Goal: Information Seeking & Learning: Learn about a topic

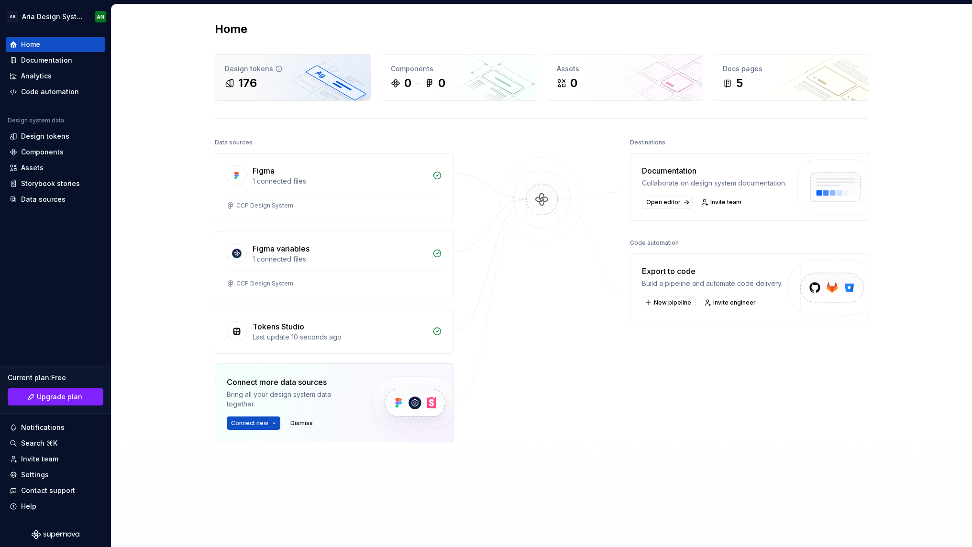
click at [279, 88] on div "176" at bounding box center [293, 83] width 136 height 15
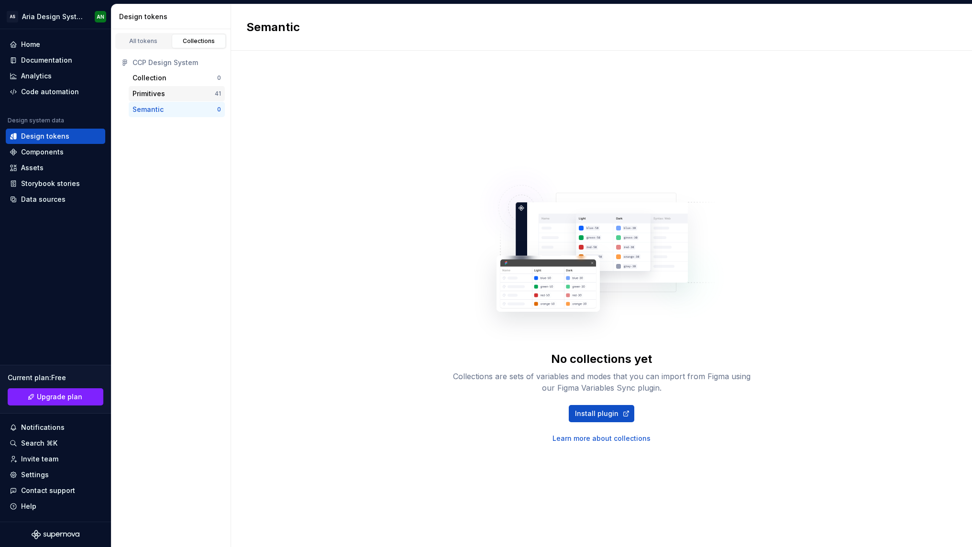
click at [146, 93] on div "Primitives" at bounding box center [149, 94] width 33 height 10
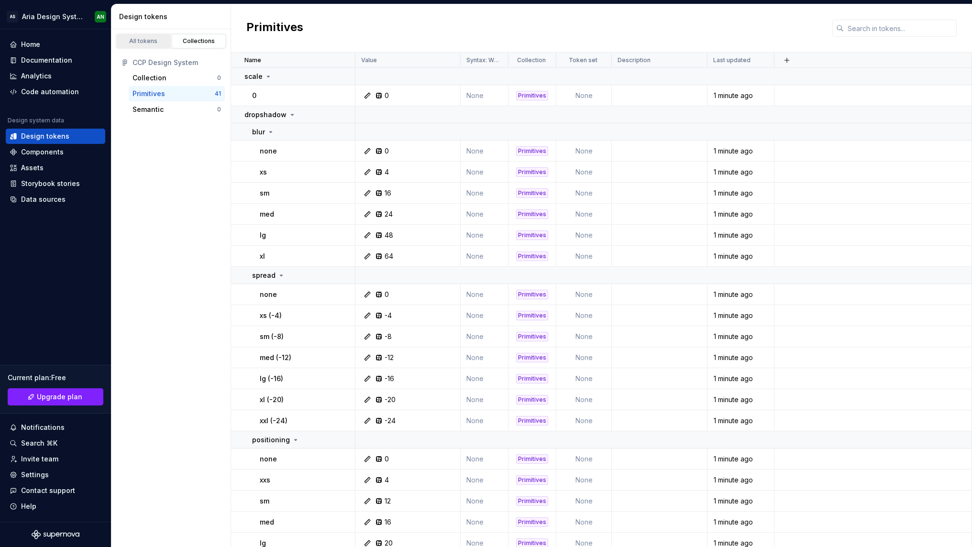
click at [147, 41] on div "All tokens" at bounding box center [144, 41] width 48 height 8
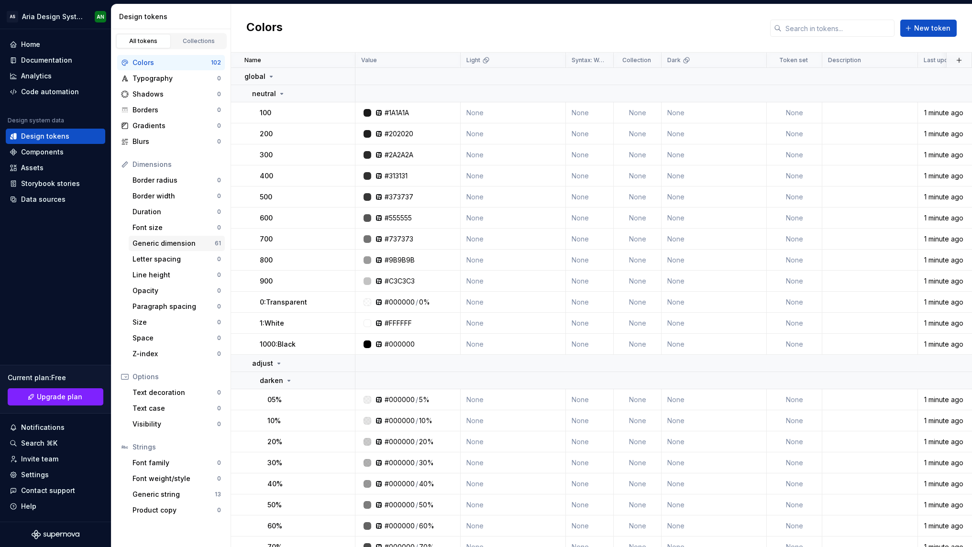
click at [156, 242] on div "Generic dimension" at bounding box center [174, 244] width 82 height 10
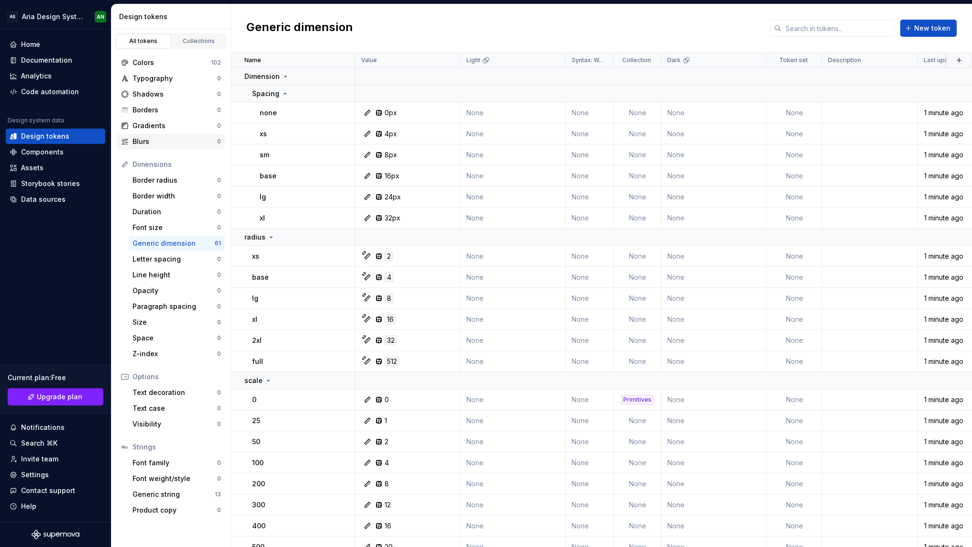
click at [137, 137] on div "Blurs" at bounding box center [175, 142] width 85 height 10
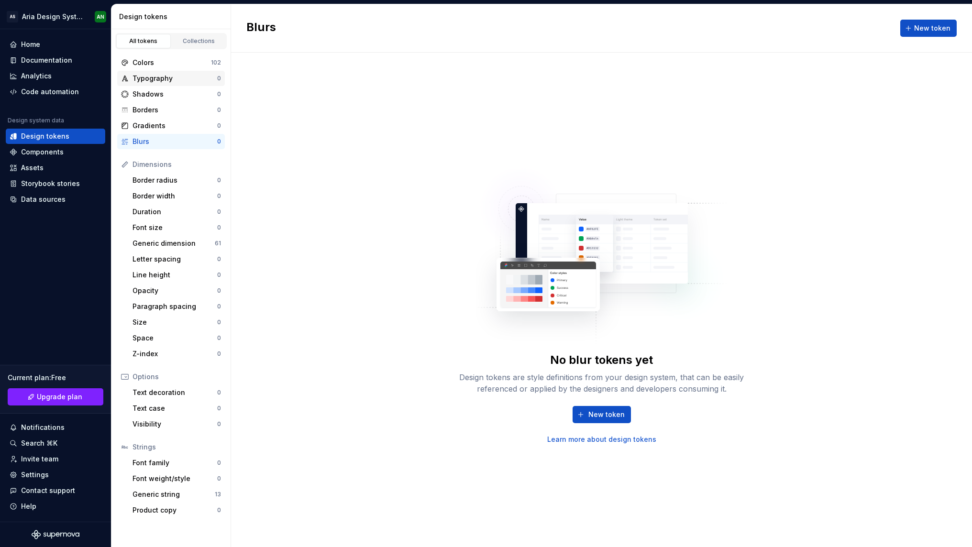
click at [158, 79] on div "Typography" at bounding box center [175, 79] width 85 height 10
click at [158, 78] on div "Typography" at bounding box center [175, 79] width 85 height 10
click at [204, 45] on link "Collections" at bounding box center [199, 41] width 55 height 14
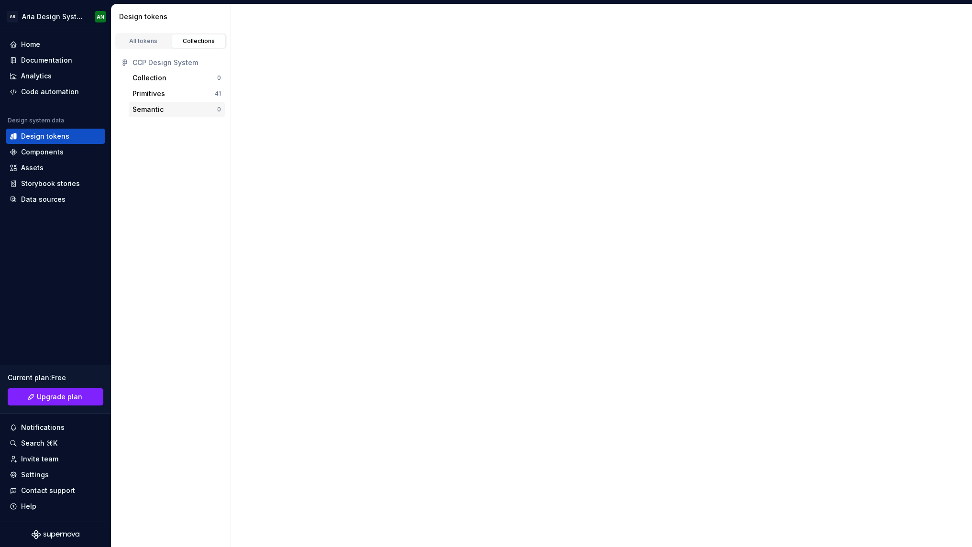
click at [150, 108] on div "Semantic" at bounding box center [148, 110] width 31 height 10
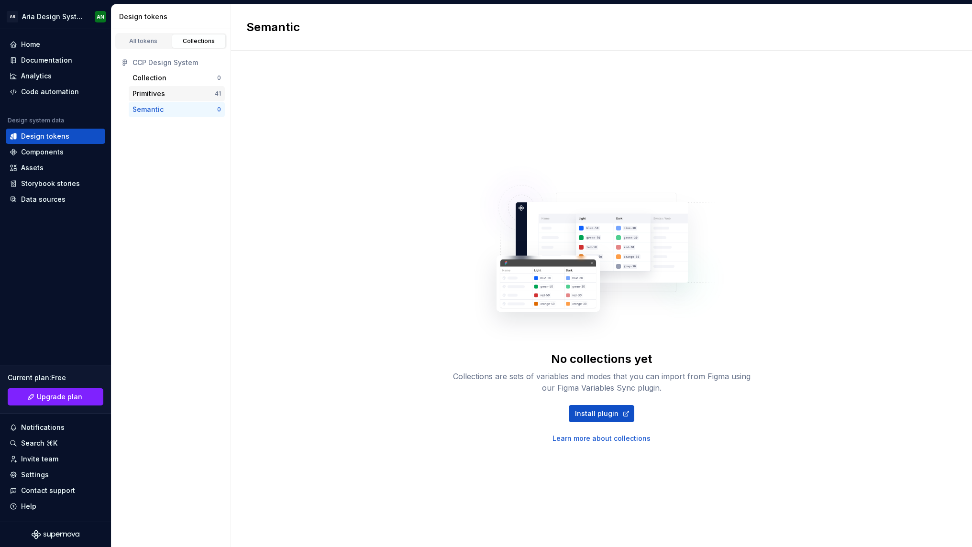
click at [150, 94] on div "Primitives" at bounding box center [149, 94] width 33 height 10
click at [156, 91] on div "Primitives" at bounding box center [149, 94] width 33 height 10
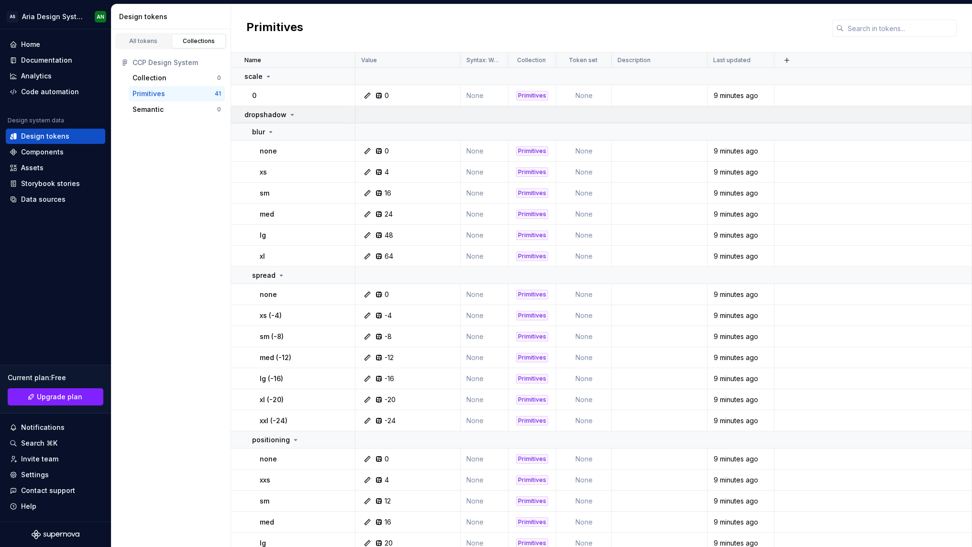
click at [291, 116] on icon at bounding box center [292, 115] width 8 height 8
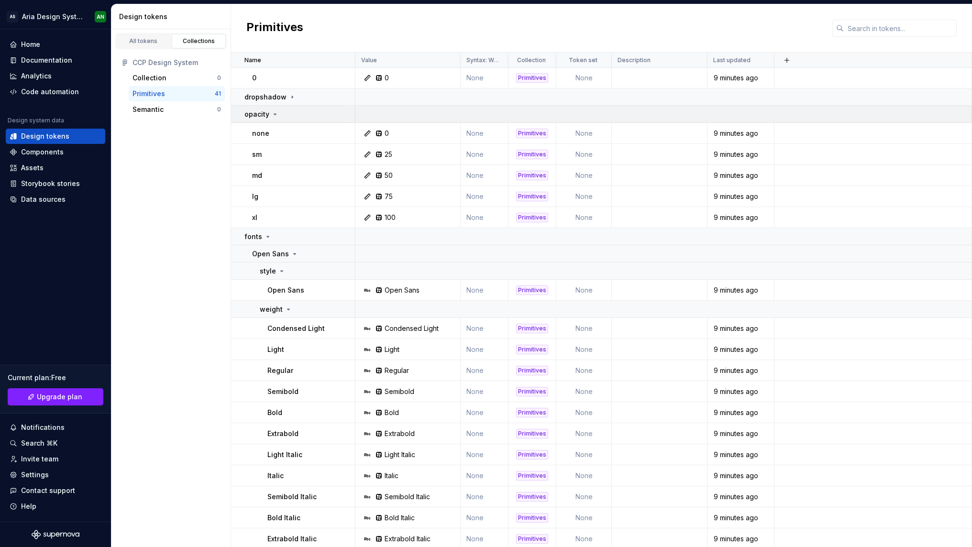
scroll to position [20, 0]
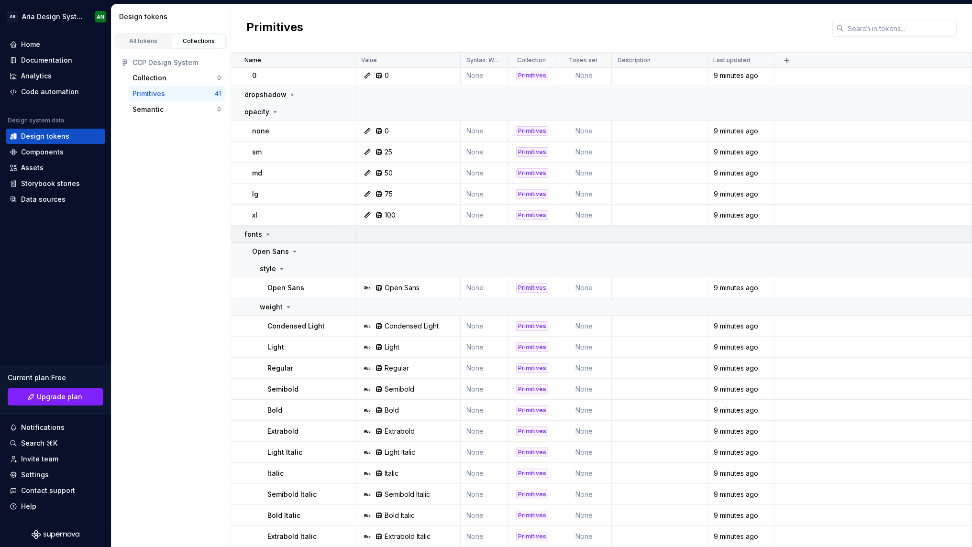
click at [265, 234] on icon at bounding box center [268, 235] width 8 height 8
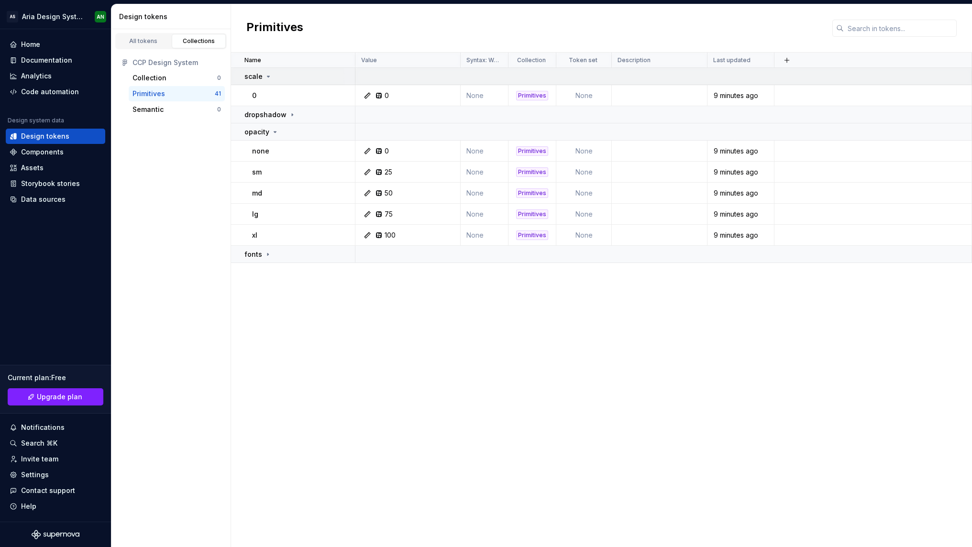
click at [269, 78] on icon at bounding box center [269, 77] width 8 height 8
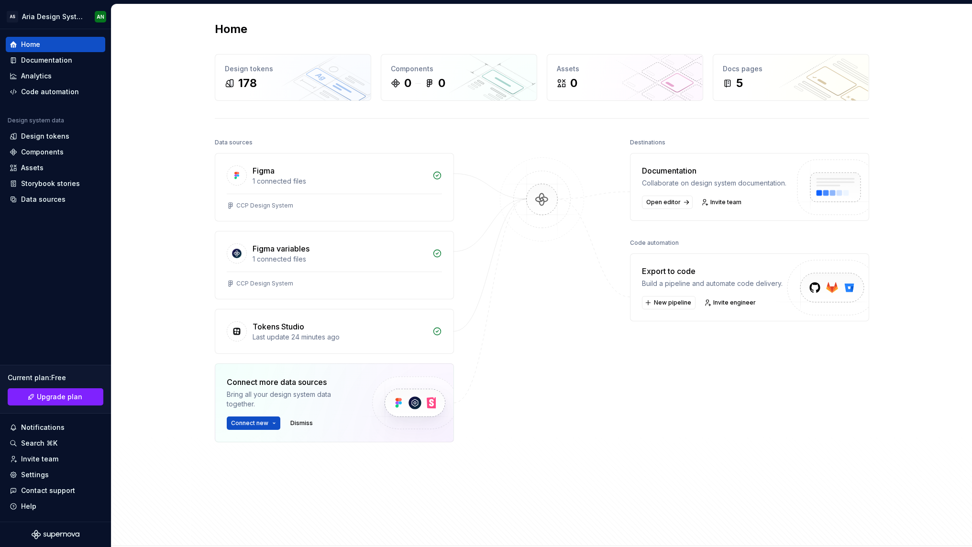
click at [177, 121] on div "Home Design tokens 178 Components 0 0 Assets 0 Docs pages 5 Data sources Figma …" at bounding box center [541, 275] width 861 height 542
click at [265, 78] on div "178" at bounding box center [293, 83] width 136 height 15
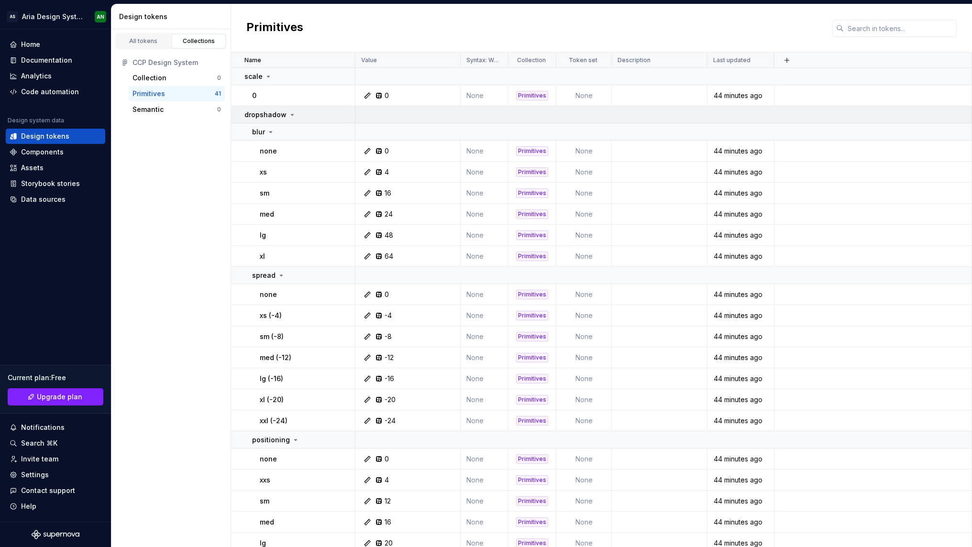
click at [288, 115] on icon at bounding box center [292, 115] width 8 height 8
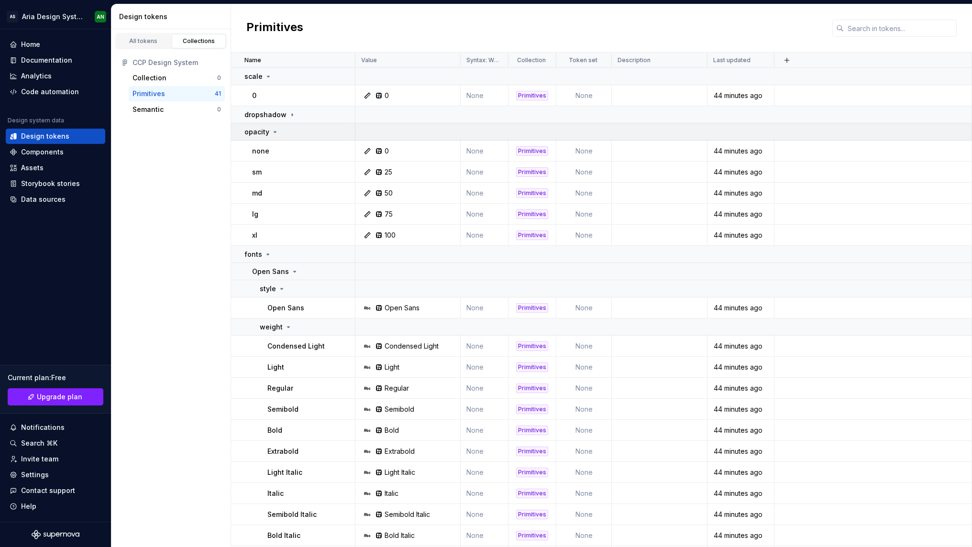
click at [276, 130] on icon at bounding box center [275, 132] width 8 height 8
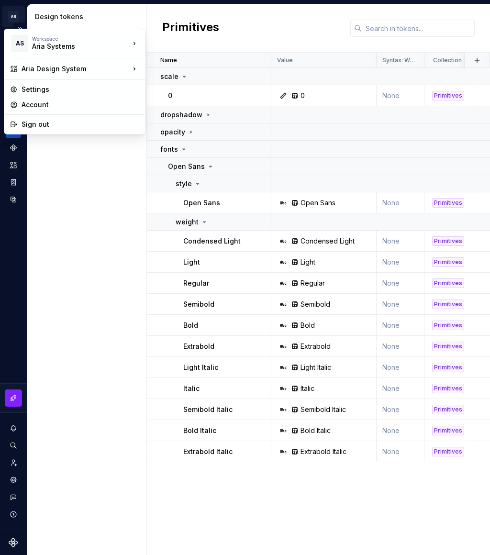
click at [13, 14] on html "AS Aria Design System AN Design system data Design tokens All tokens Collection…" at bounding box center [245, 277] width 490 height 555
click at [59, 70] on div "Aria Design System" at bounding box center [76, 69] width 108 height 10
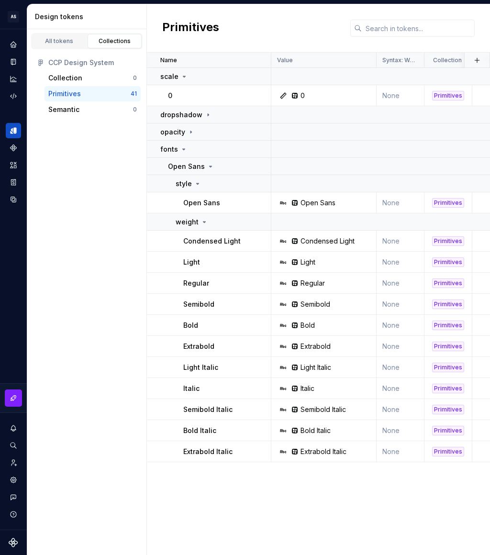
click at [100, 155] on html "AS Aria Design System AN Design system data Design tokens All tokens Collection…" at bounding box center [245, 277] width 490 height 555
click at [21, 28] on button "Expand sidebar" at bounding box center [19, 28] width 13 height 13
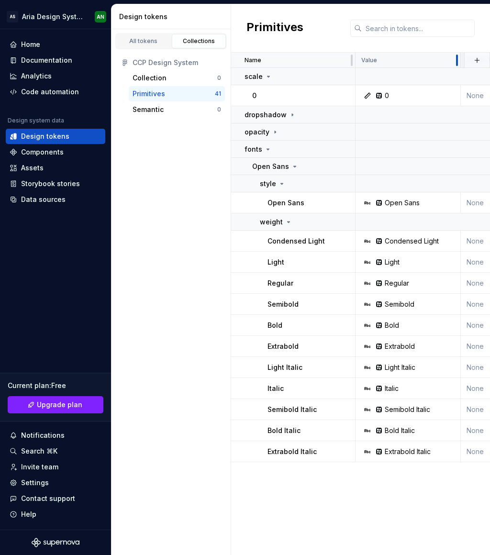
click at [218, 9] on div "Design tokens" at bounding box center [171, 16] width 120 height 25
click at [474, 59] on button "button" at bounding box center [476, 60] width 13 height 13
click at [149, 44] on div "All tokens" at bounding box center [144, 41] width 48 height 8
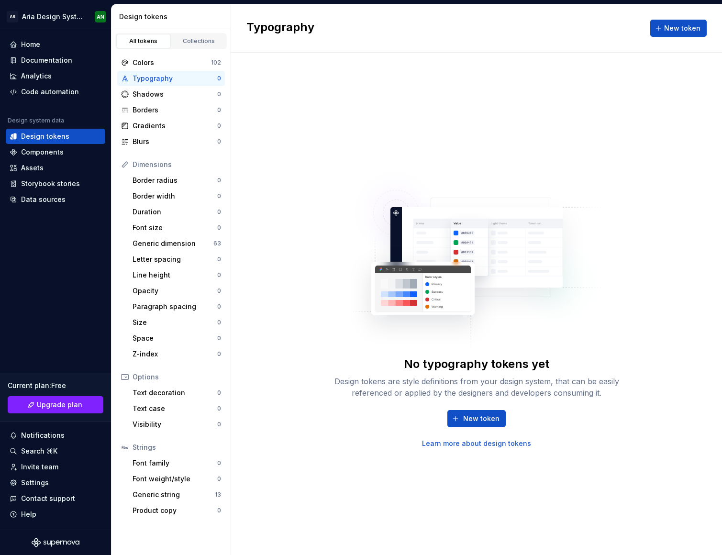
click at [176, 77] on div "Typography" at bounding box center [175, 79] width 85 height 10
click at [171, 61] on div "Colors" at bounding box center [172, 63] width 78 height 10
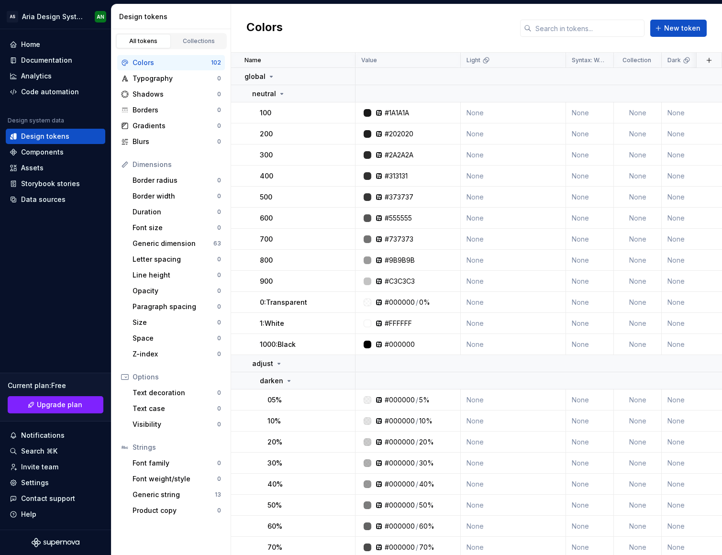
click at [158, 62] on div "Colors" at bounding box center [172, 63] width 78 height 10
click at [704, 60] on button "button" at bounding box center [708, 60] width 13 height 13
click at [668, 79] on div "Upgrade" at bounding box center [669, 80] width 29 height 10
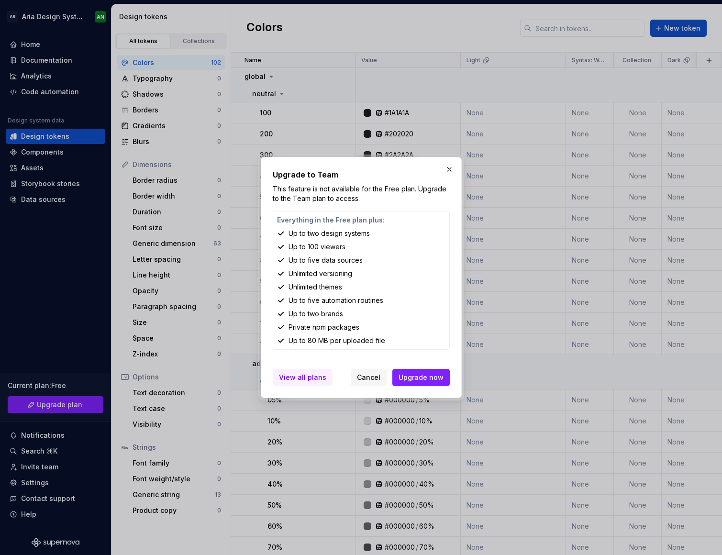
click at [305, 376] on span "View all plans" at bounding box center [302, 378] width 47 height 10
